Goal: Book appointment/travel/reservation

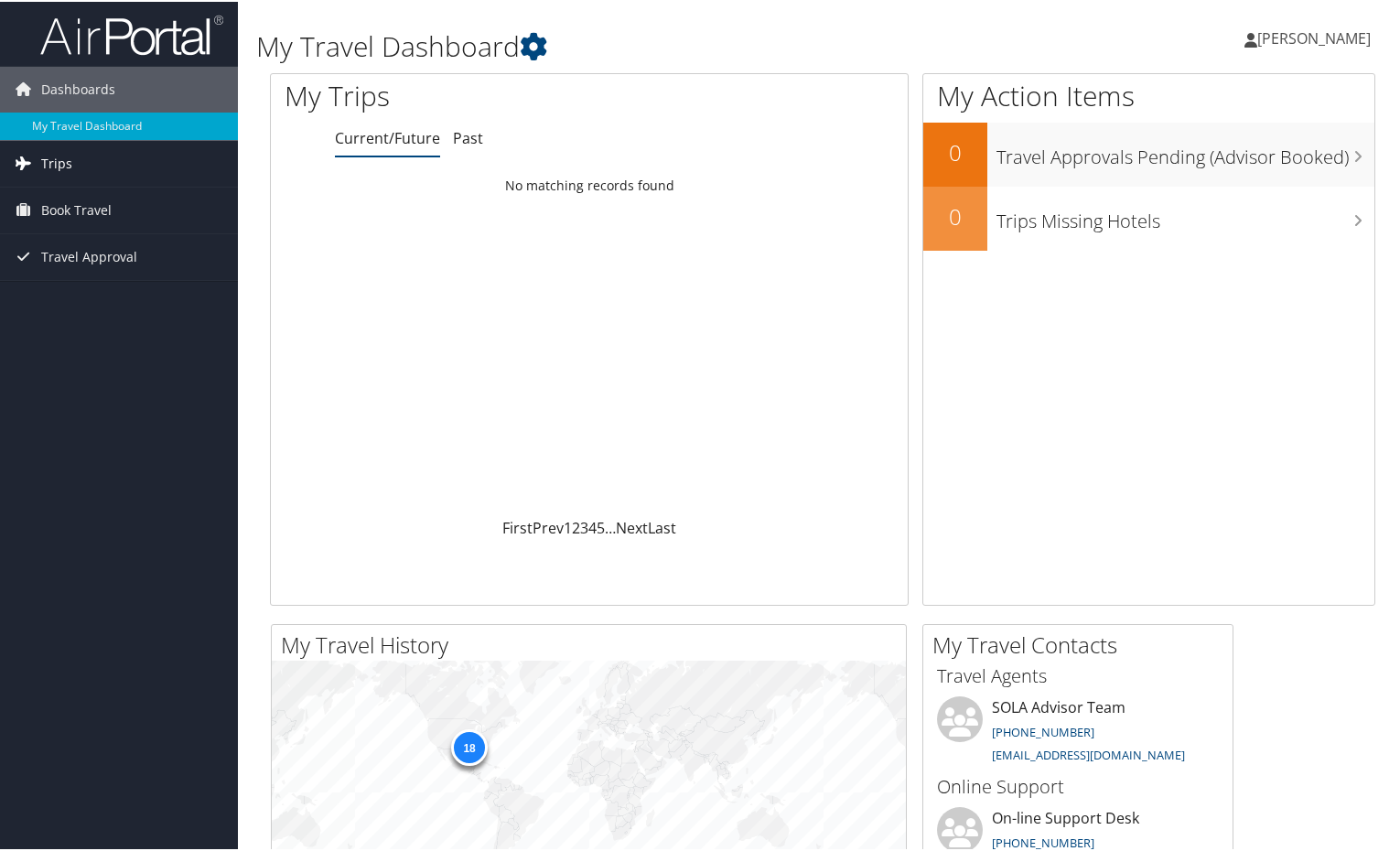
click at [88, 172] on link "Trips" at bounding box center [119, 162] width 238 height 46
click at [82, 294] on span "Book Travel" at bounding box center [76, 291] width 70 height 46
click at [82, 289] on span "Book Travel" at bounding box center [76, 291] width 70 height 46
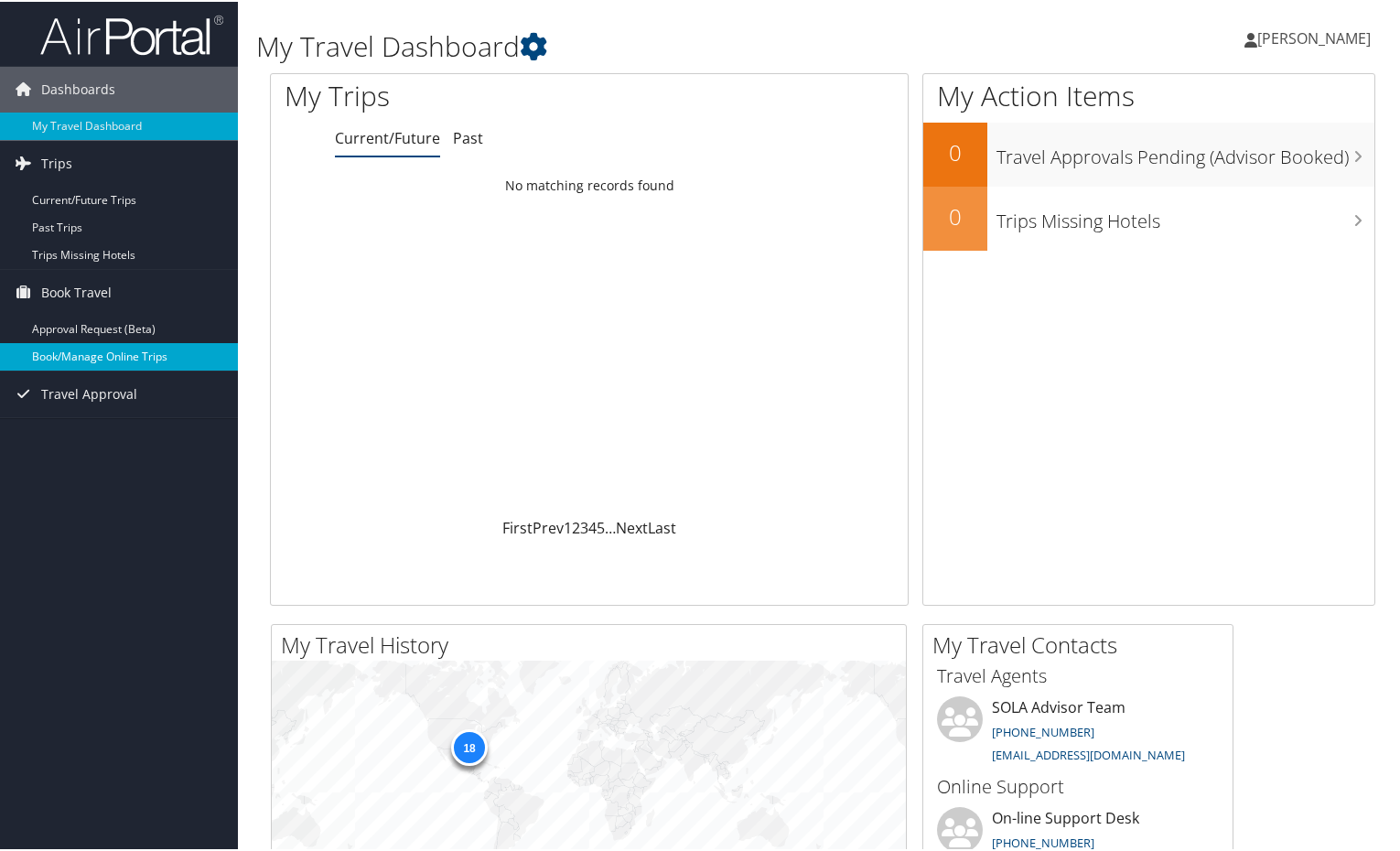
click at [69, 355] on link "Book/Manage Online Trips" at bounding box center [119, 355] width 238 height 28
click at [89, 356] on link "Book/Manage Online Trips" at bounding box center [119, 355] width 238 height 28
click at [55, 346] on link "Book/Manage Online Trips" at bounding box center [119, 355] width 238 height 28
